Goal: Information Seeking & Learning: Learn about a topic

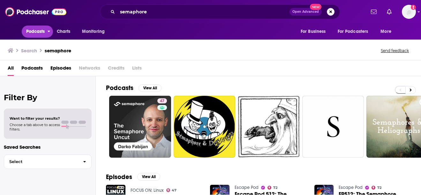
click at [40, 27] on span "Podcasts" at bounding box center [35, 31] width 19 height 9
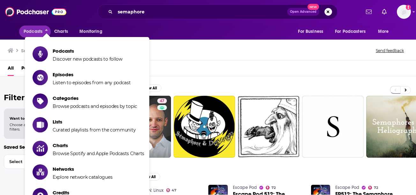
click at [126, 17] on div "semaphore Open Advanced New" at bounding box center [218, 11] width 240 height 15
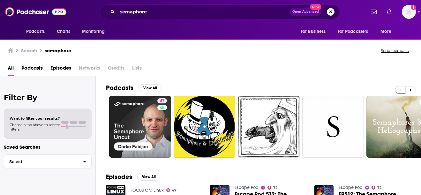
click at [126, 17] on div "semaphore Open Advanced New" at bounding box center [220, 11] width 240 height 15
click at [140, 8] on input "semaphore" at bounding box center [203, 12] width 172 height 10
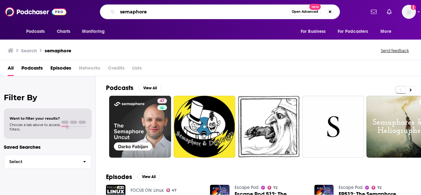
click at [140, 8] on input "semaphore" at bounding box center [202, 12] width 171 height 10
type input "chronicle of philanthropy"
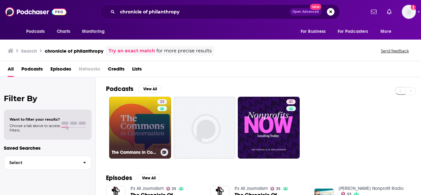
click at [155, 116] on link "25 The Commons in Conversation" at bounding box center [140, 128] width 62 height 62
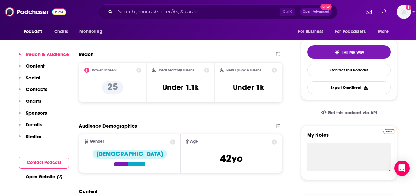
scroll to position [133, 0]
